Goal: Obtain resource: Download file/media

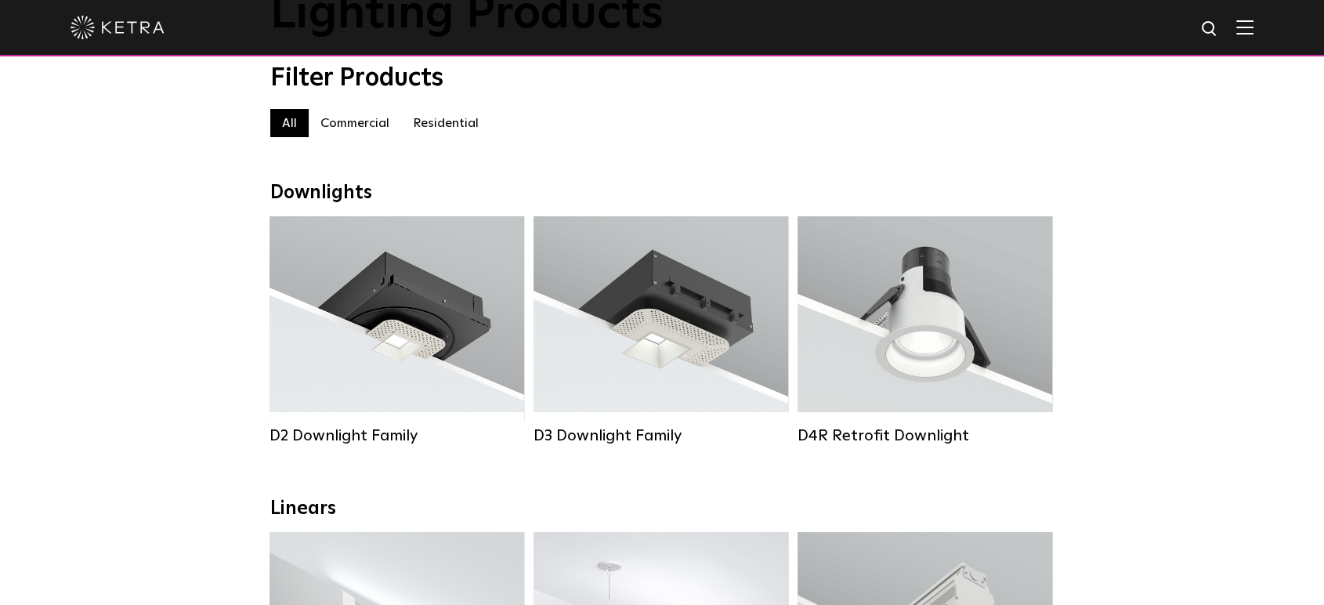
scroll to position [87, 0]
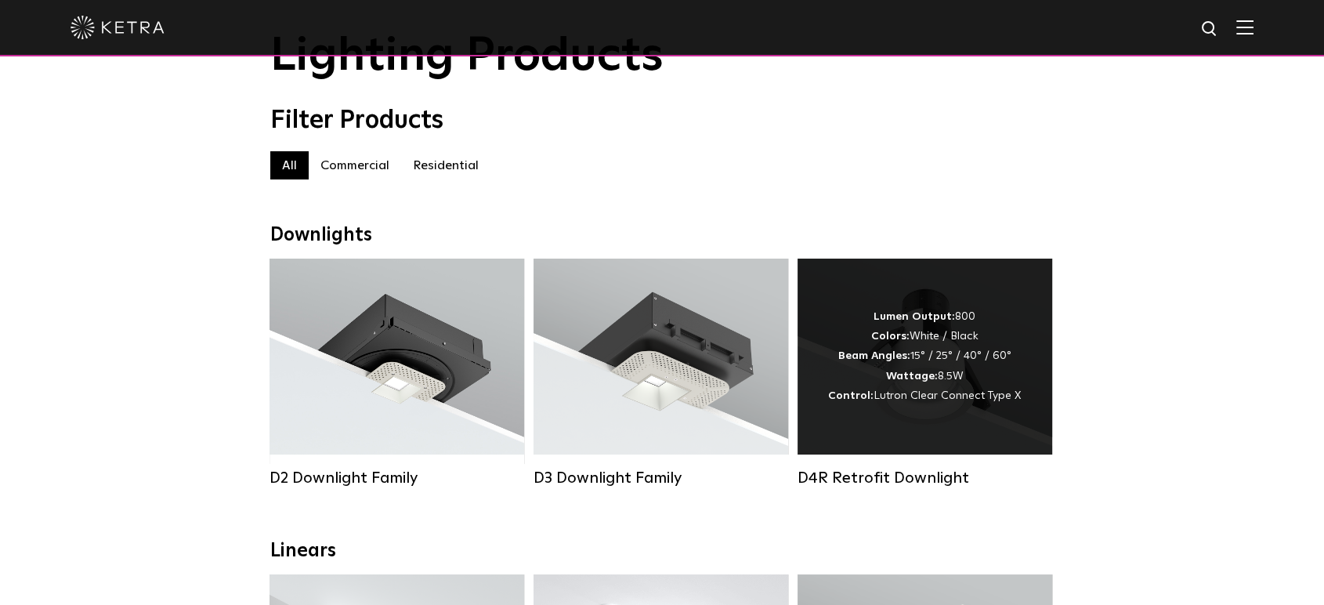
click at [984, 321] on div "Lumen Output: 800 Colors: White / Black Beam Angles: 15° / 25° / 40° / 60° Watt…" at bounding box center [924, 356] width 193 height 99
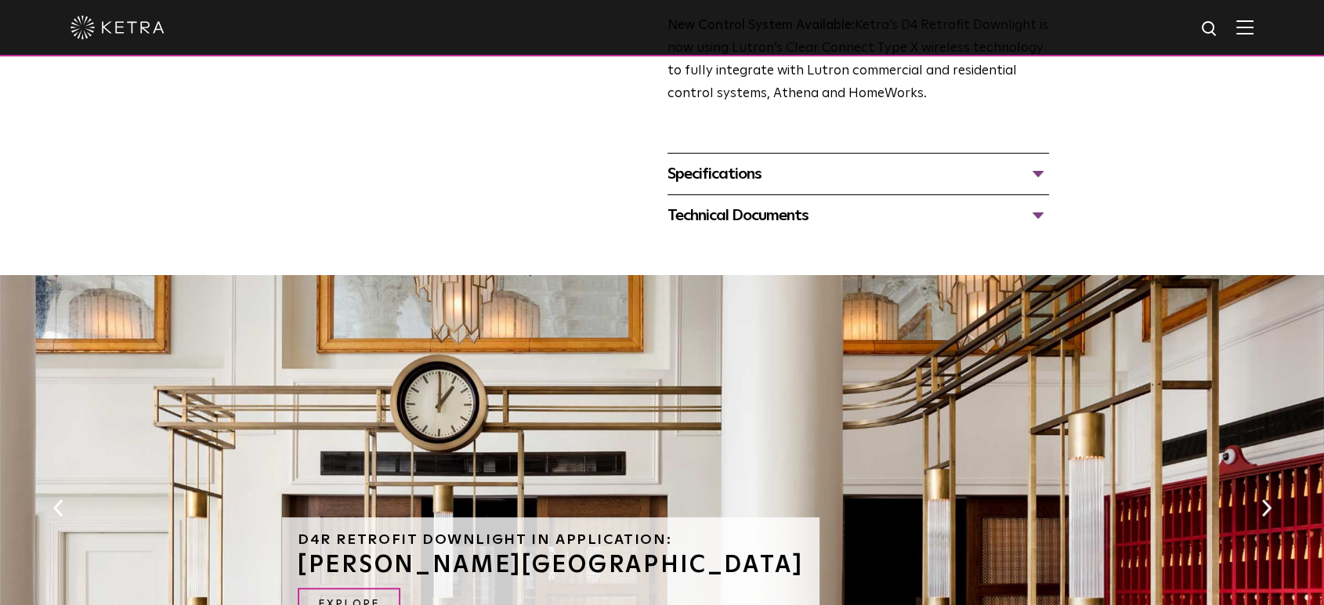
scroll to position [696, 0]
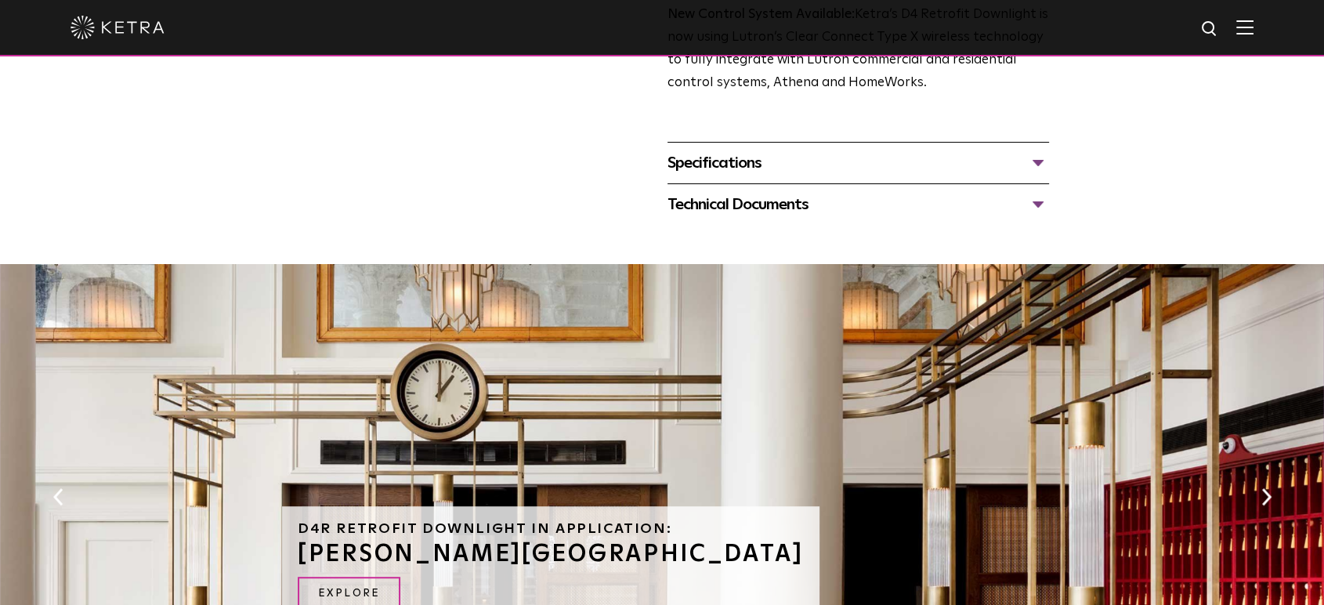
click at [747, 161] on div "Specifications" at bounding box center [859, 162] width 382 height 25
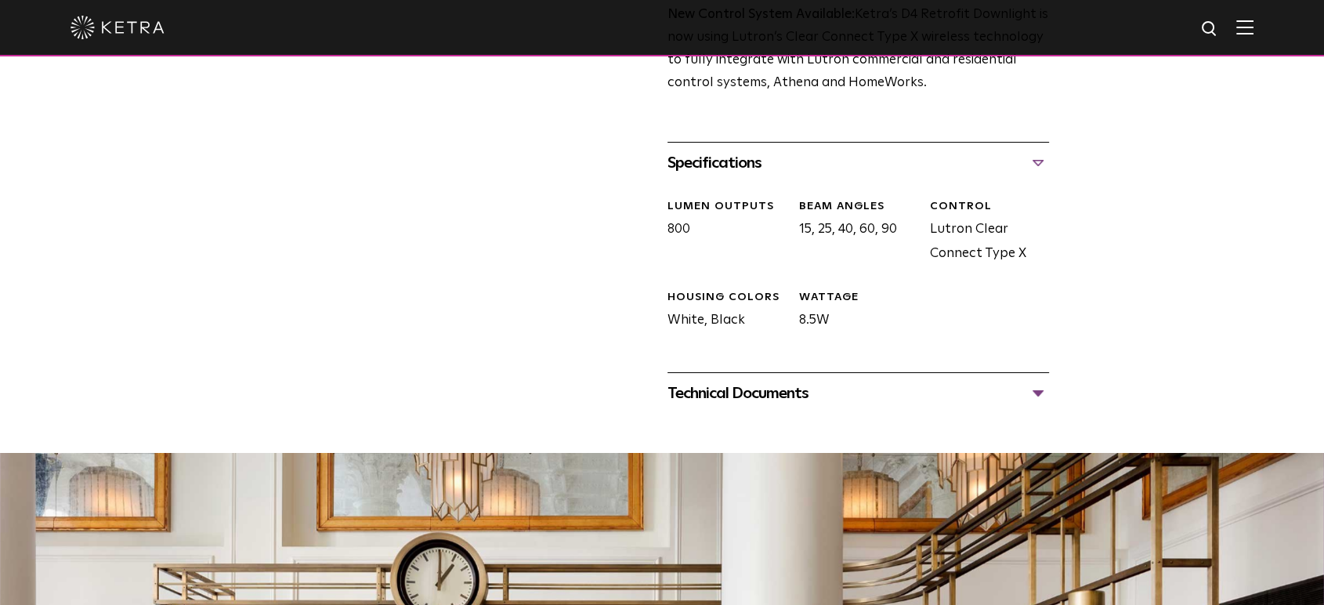
click at [744, 387] on div "Technical Documents" at bounding box center [859, 393] width 382 height 25
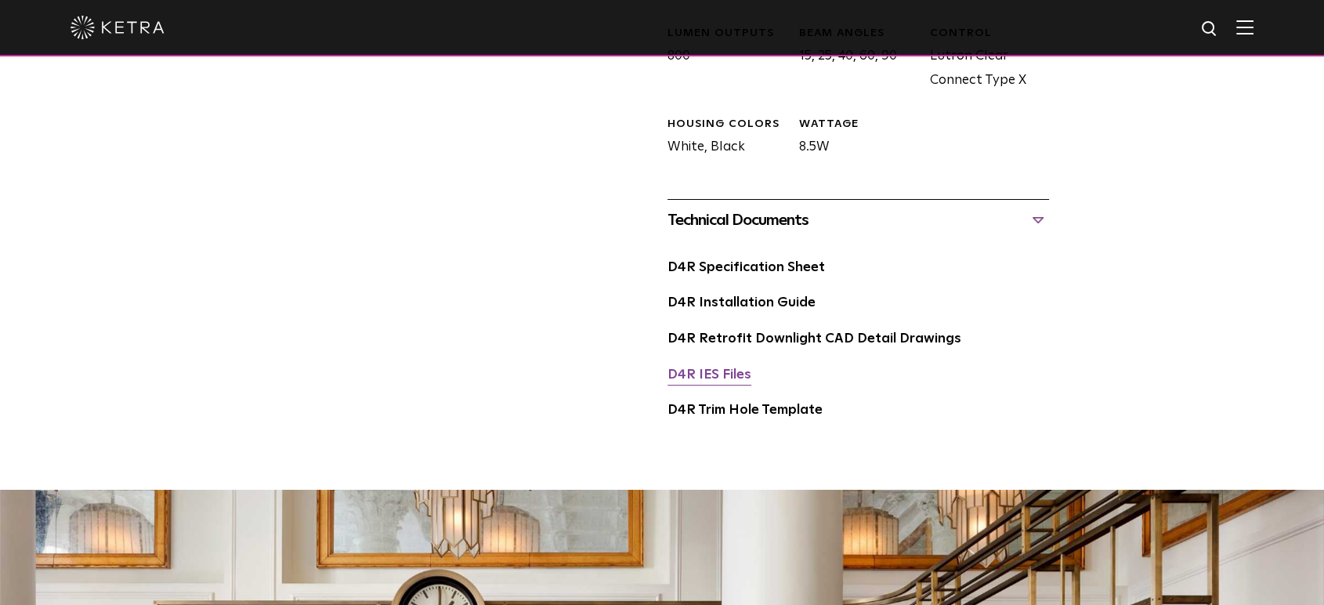
scroll to position [870, 0]
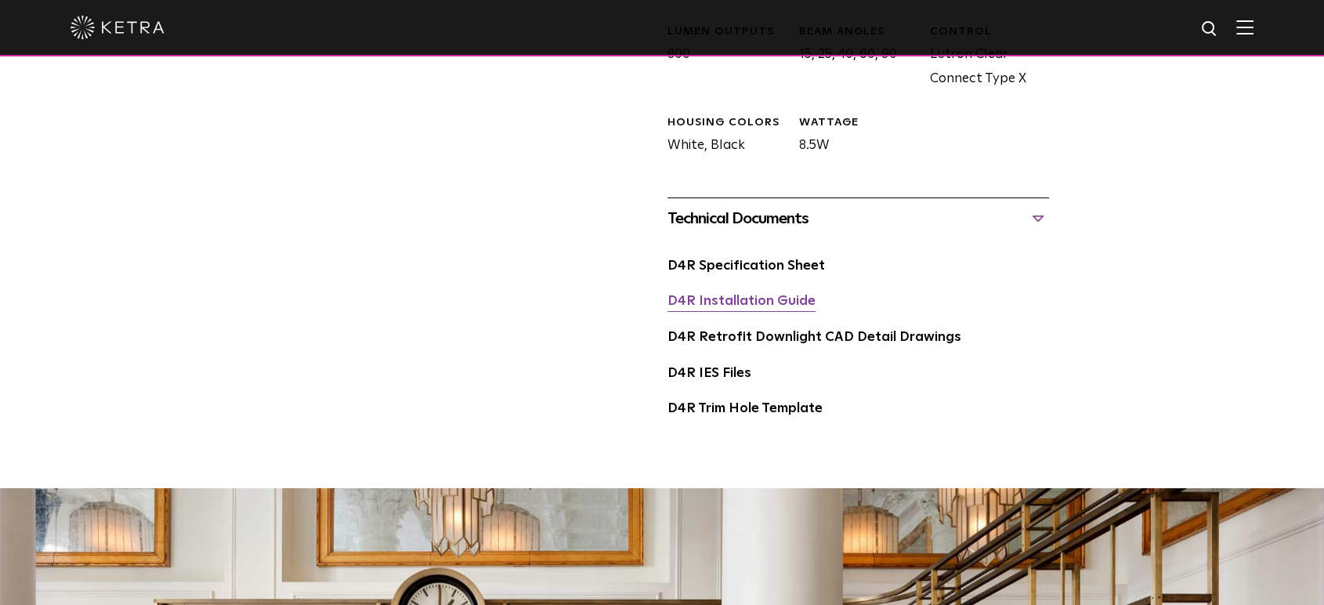
click at [744, 295] on link "D4R Installation Guide" at bounding box center [742, 301] width 148 height 13
